Goal: Task Accomplishment & Management: Manage account settings

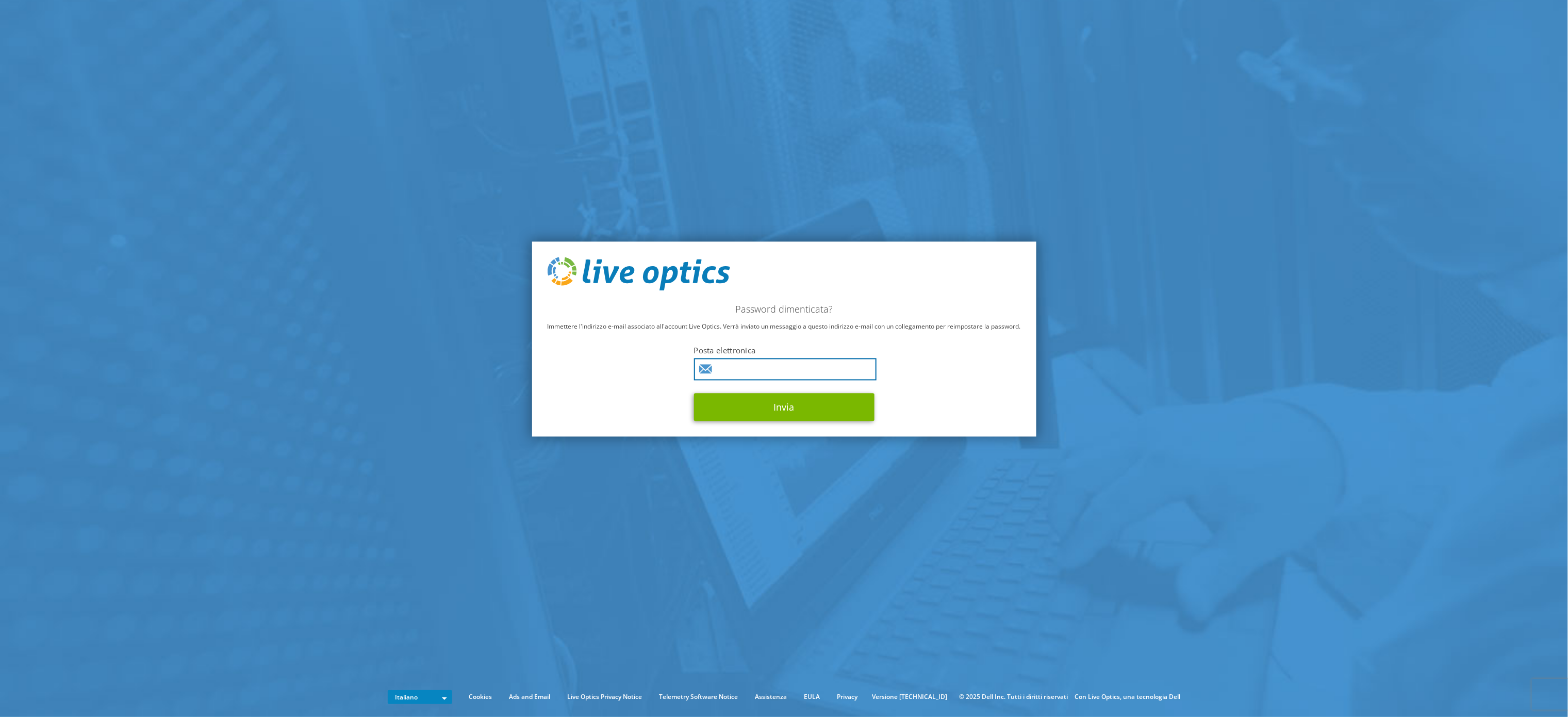
click at [769, 363] on input "text" at bounding box center [785, 369] width 182 height 22
type input "a.stoppa@enextsrl.it"
click at [779, 409] on button "Invia" at bounding box center [784, 408] width 180 height 28
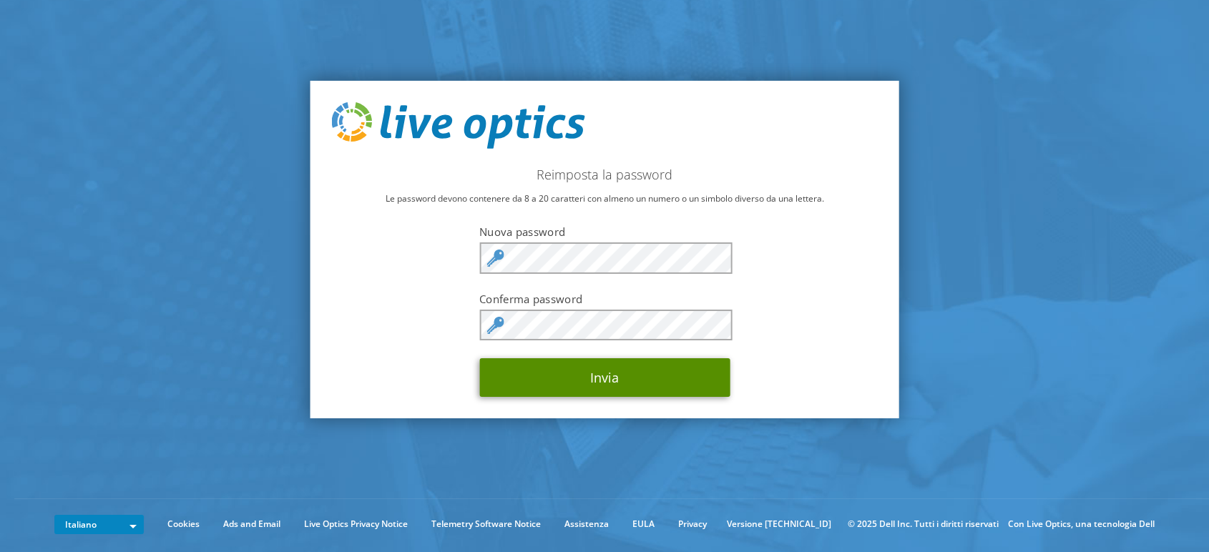
click at [591, 395] on button "Invia" at bounding box center [604, 377] width 250 height 39
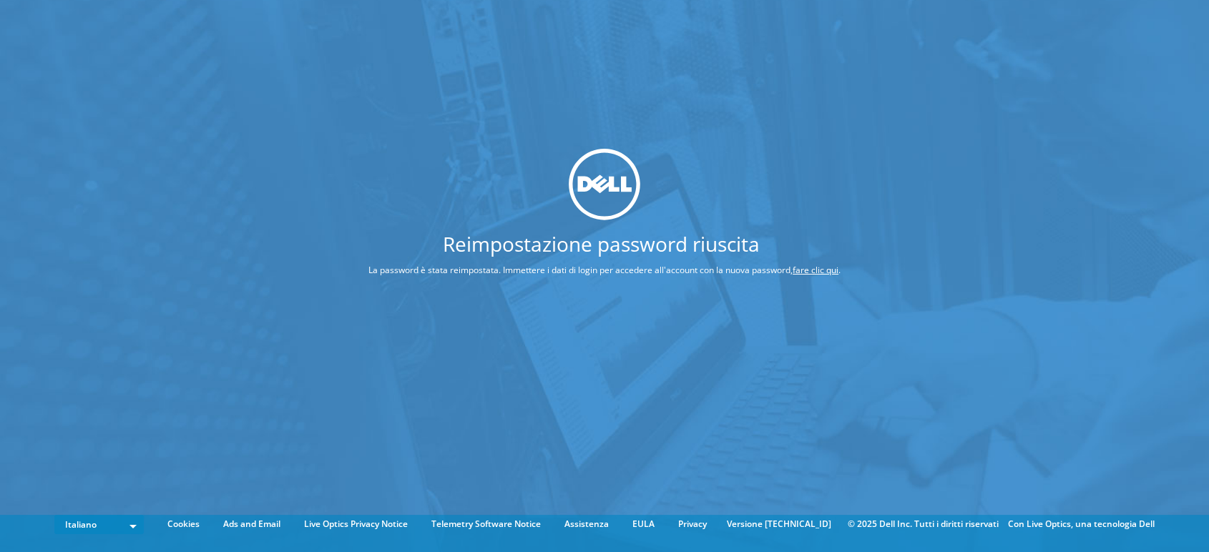
click at [828, 273] on link "fare clic qui" at bounding box center [816, 269] width 46 height 12
